Goal: Transaction & Acquisition: Purchase product/service

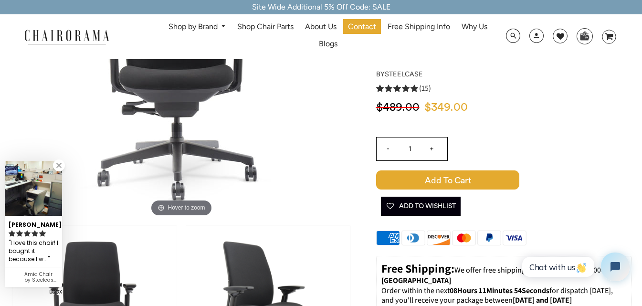
click at [461, 169] on div "- 1 +" at bounding box center [503, 152] width 255 height 38
click at [461, 177] on span "Add to Cart" at bounding box center [447, 179] width 143 height 19
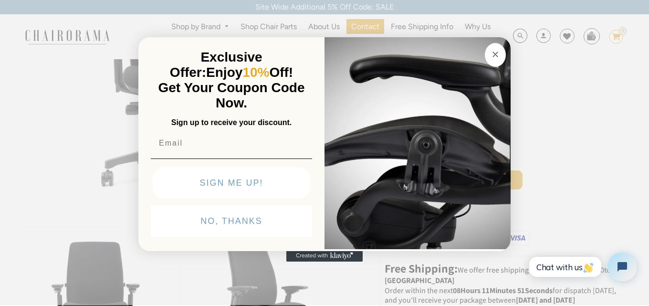
click at [493, 56] on icon "Close dialog" at bounding box center [495, 54] width 5 height 5
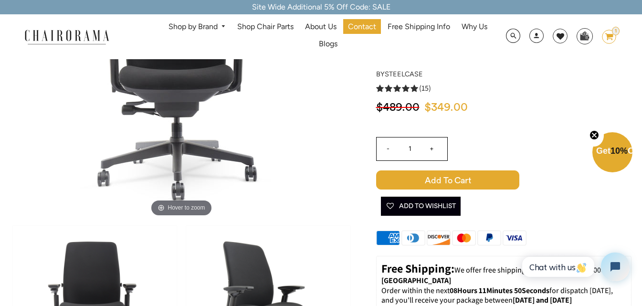
click at [607, 45] on div "Search Optional Search Filters Limit Search To All Content Products Pages Blogs…" at bounding box center [559, 36] width 116 height 19
click at [608, 38] on icon at bounding box center [609, 36] width 8 height 7
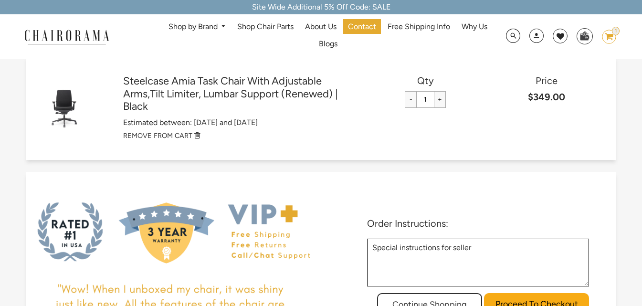
scroll to position [110, 0]
